Goal: Transaction & Acquisition: Purchase product/service

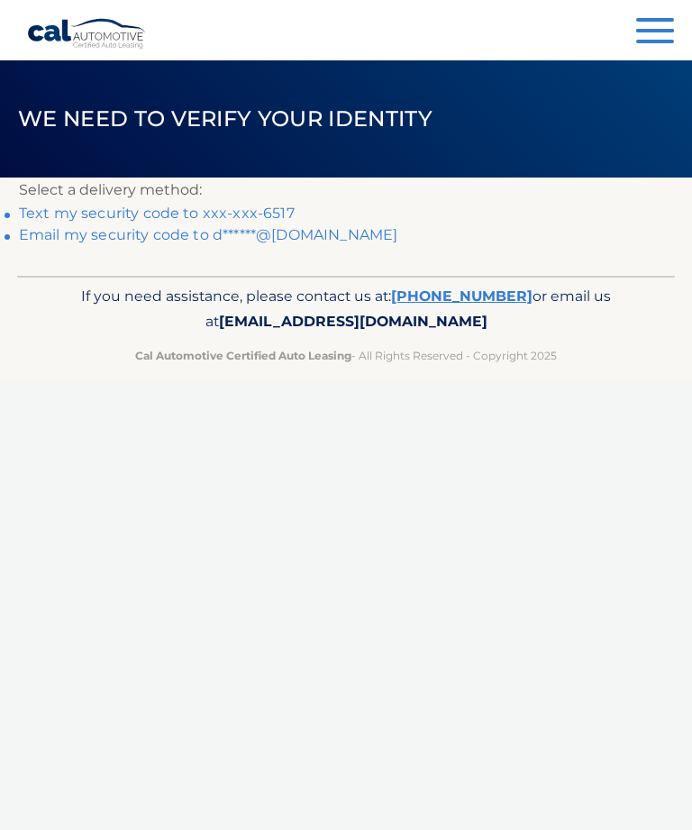
click at [87, 220] on link "Text my security code to xxx-xxx-6517" at bounding box center [157, 213] width 276 height 17
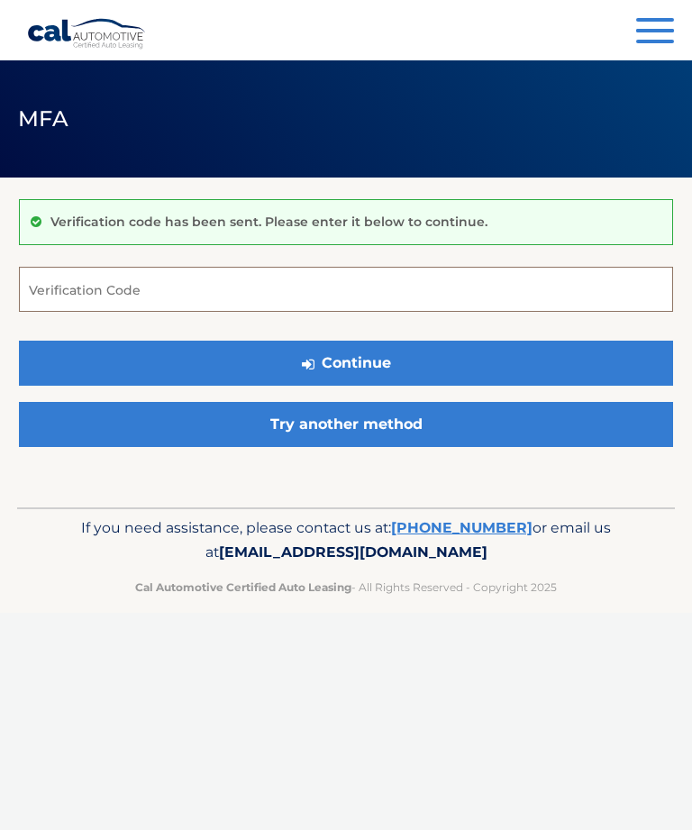
click at [64, 283] on input "Verification Code" at bounding box center [346, 289] width 654 height 45
type input "779518"
click at [490, 370] on button "Continue" at bounding box center [346, 363] width 654 height 45
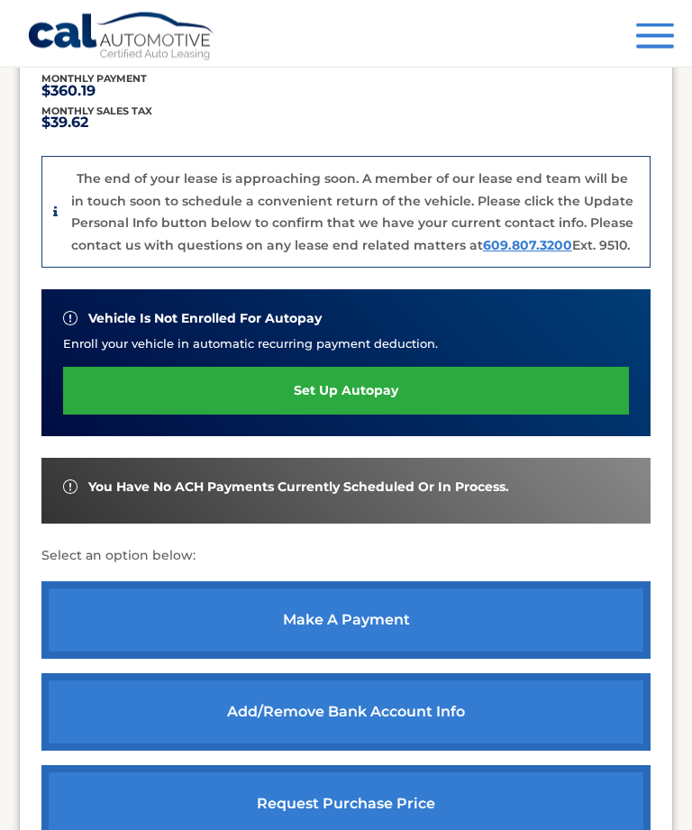
scroll to position [403, 0]
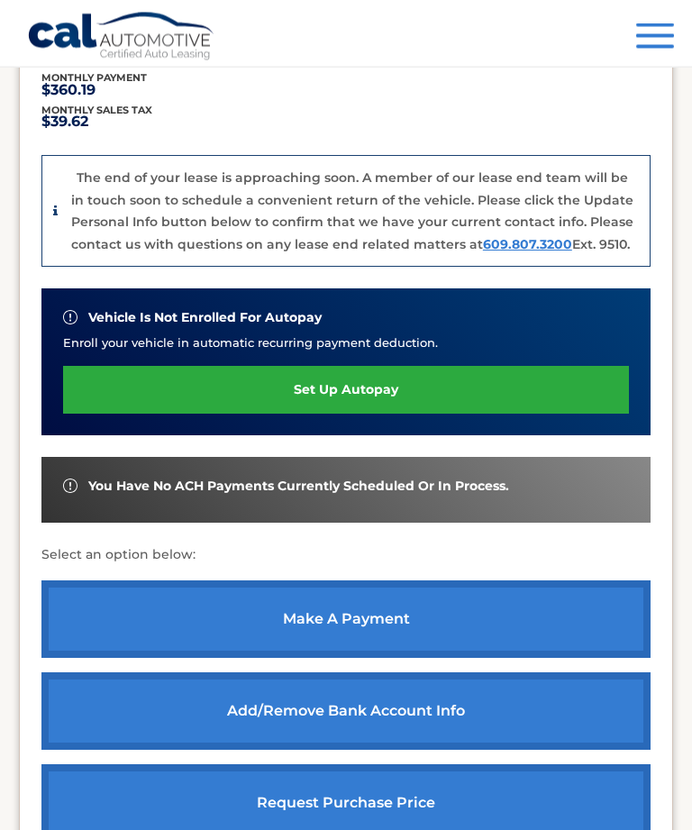
click at [473, 604] on link "make a payment" at bounding box center [345, 620] width 609 height 78
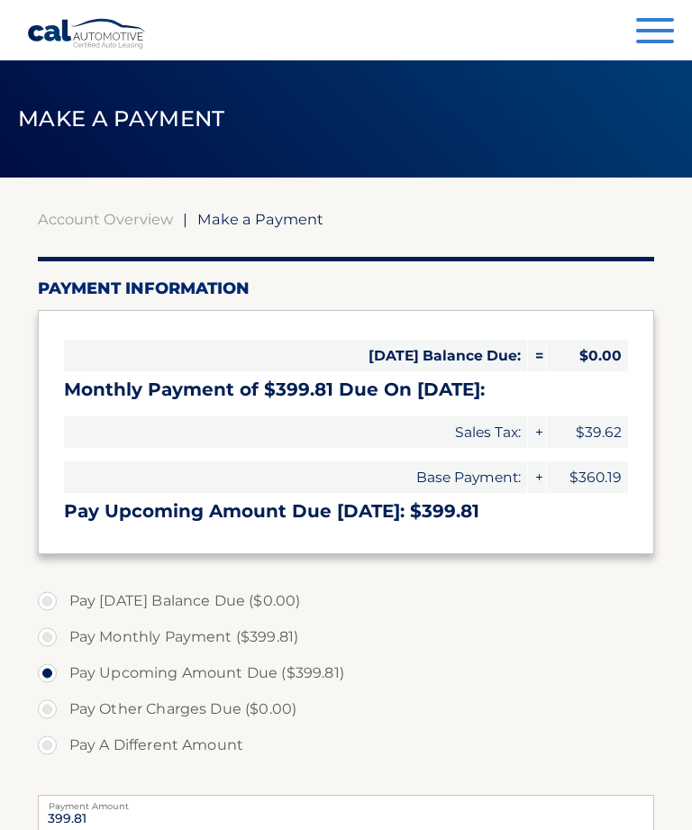
select select "NzRiYmJjYzYtOWY2NS00NTRlLTk0YTgtYzM2OGNmMDliZjFh"
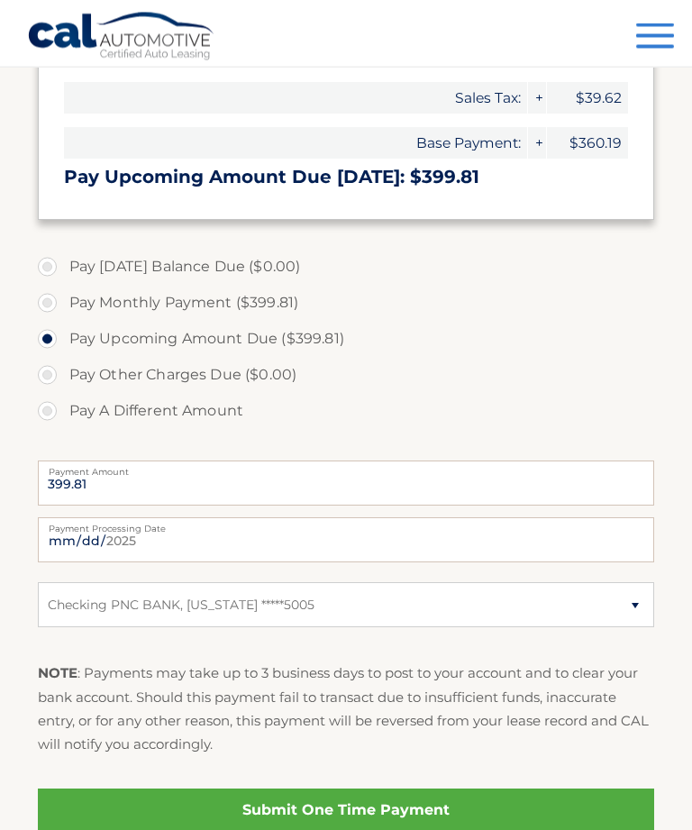
scroll to position [336, 0]
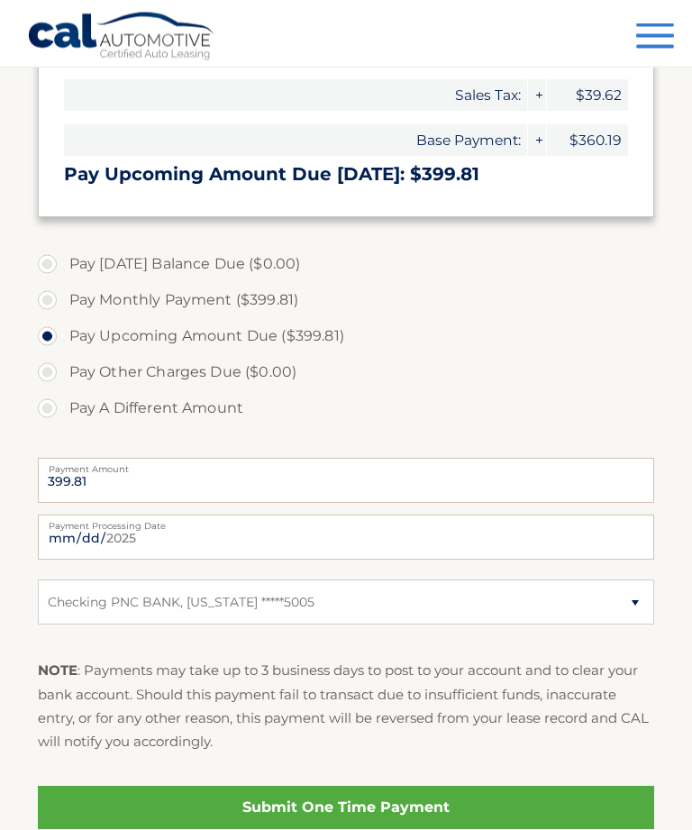
click at [443, 801] on link "Submit One Time Payment" at bounding box center [346, 808] width 617 height 43
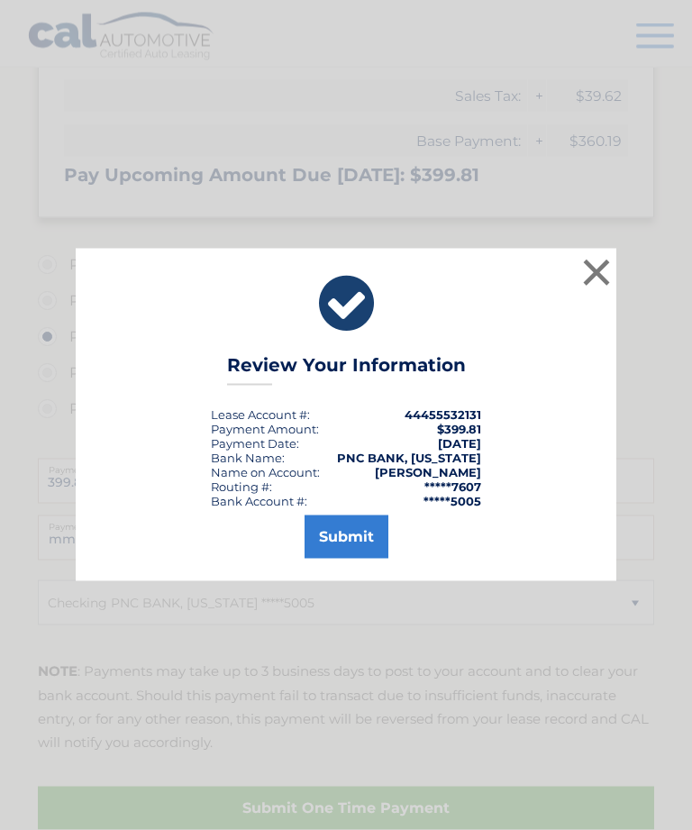
scroll to position [337, 0]
click at [366, 559] on button "Submit" at bounding box center [347, 537] width 84 height 43
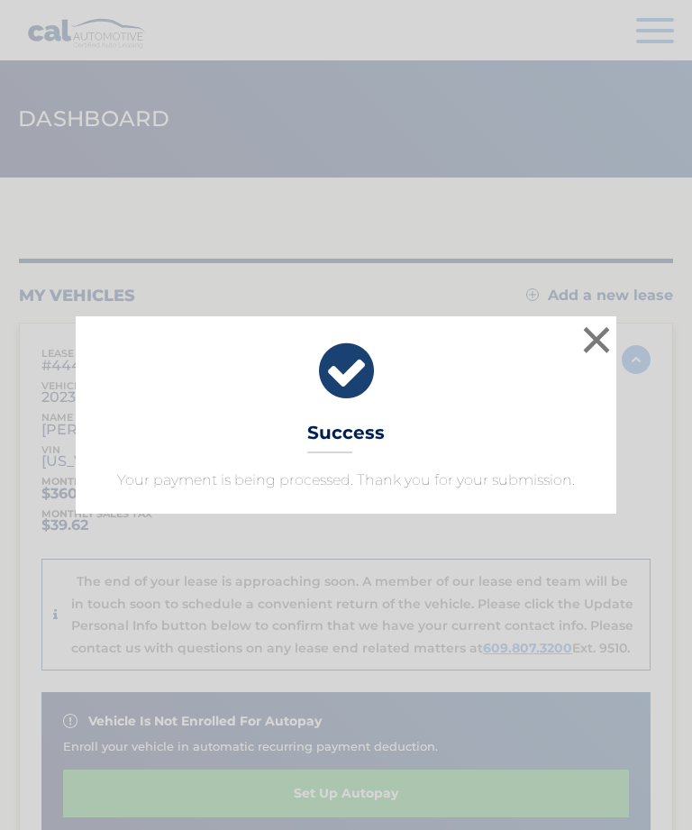
click at [596, 342] on button "×" at bounding box center [597, 340] width 36 height 36
